Goal: Transaction & Acquisition: Purchase product/service

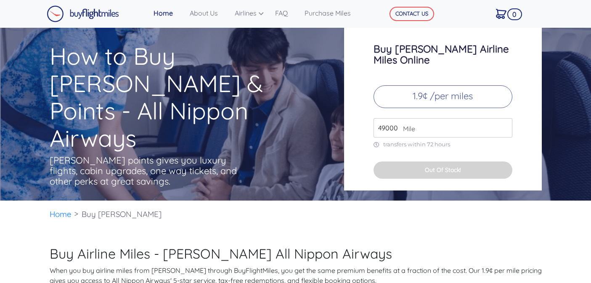
click at [258, 149] on div "How to Buy ANA Miles & Points - All Nippon Airways ANA points gives you luxury …" at bounding box center [190, 117] width 295 height 151
drag, startPoint x: 386, startPoint y: 125, endPoint x: 398, endPoint y: 124, distance: 11.4
click at [397, 124] on input "49000" at bounding box center [443, 127] width 139 height 19
click at [504, 121] on input "49000" at bounding box center [443, 127] width 139 height 19
type input "100000"
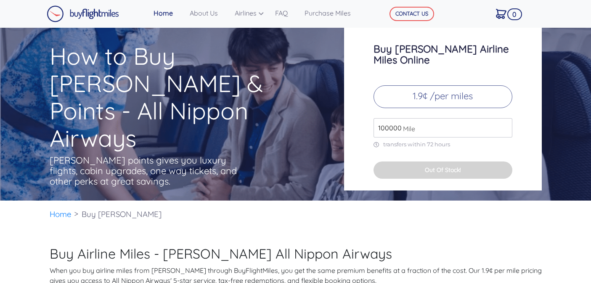
click at [435, 146] on div "Buy ANA Airline Miles Online 1.9¢ /per miles 100000 Mile transfers within 72 ho…" at bounding box center [443, 106] width 198 height 168
click at [447, 162] on button "Out Of Stock!" at bounding box center [443, 170] width 139 height 17
click at [447, 88] on p "1.9¢ /per miles" at bounding box center [443, 96] width 139 height 23
click at [339, 13] on link "Purchase Miles" at bounding box center [332, 13] width 63 height 17
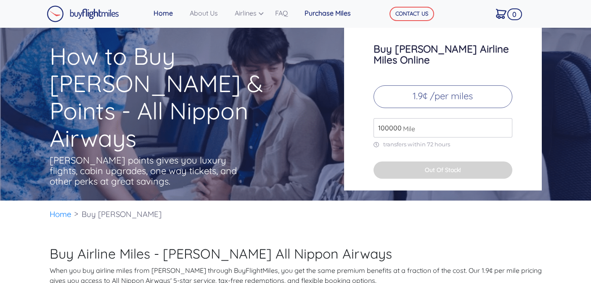
click at [339, 12] on link "Purchase Miles" at bounding box center [332, 13] width 63 height 17
click at [474, 85] on p "1.9¢ /per miles" at bounding box center [443, 96] width 139 height 23
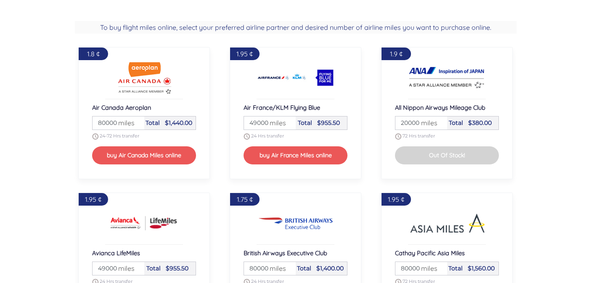
scroll to position [621, 0]
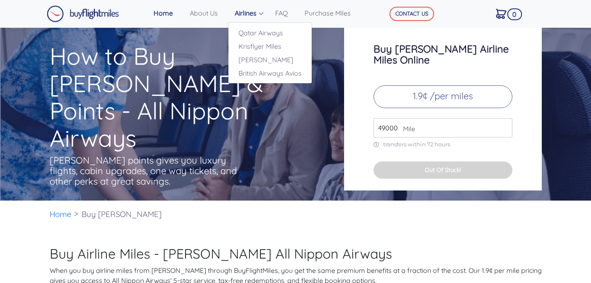
click at [261, 13] on link "Airlines" at bounding box center [251, 13] width 40 height 17
click at [260, 63] on link "[PERSON_NAME]" at bounding box center [269, 59] width 83 height 13
